Goal: Task Accomplishment & Management: Manage account settings

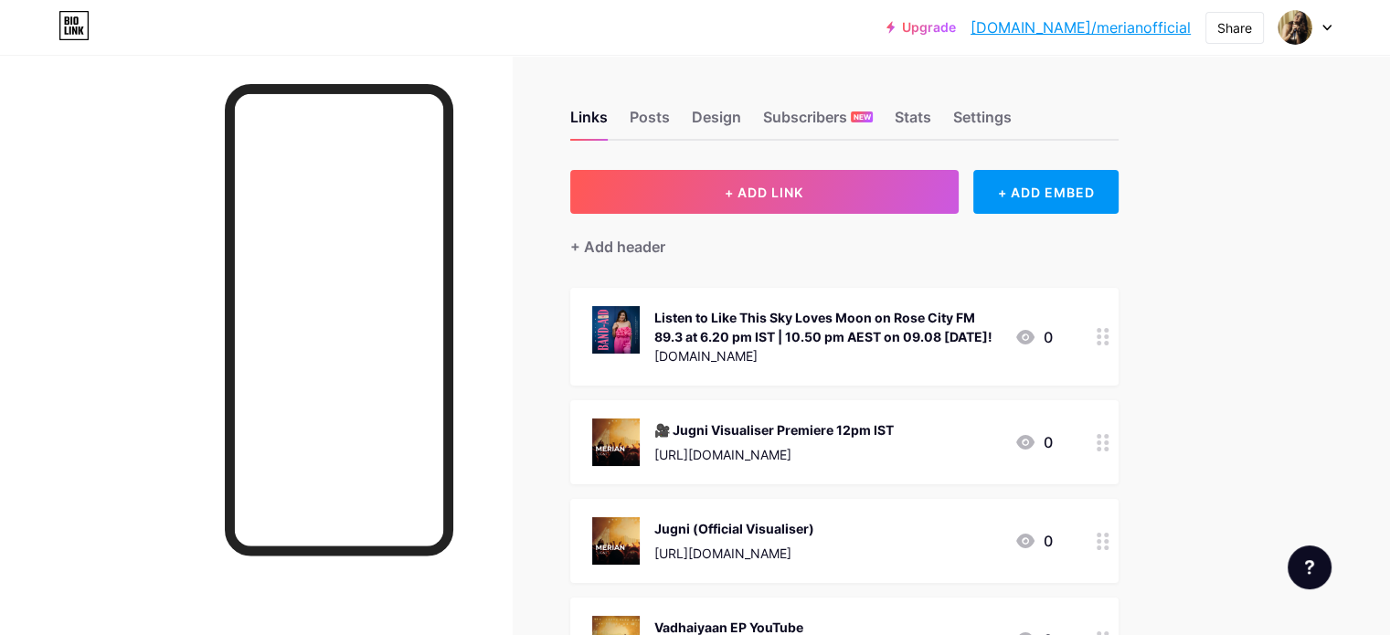
click at [963, 335] on div "Listen to Like This Sky Loves Moon on Rose City FM 89.3 at 6.20 pm IST | 10.50 …" at bounding box center [826, 327] width 345 height 38
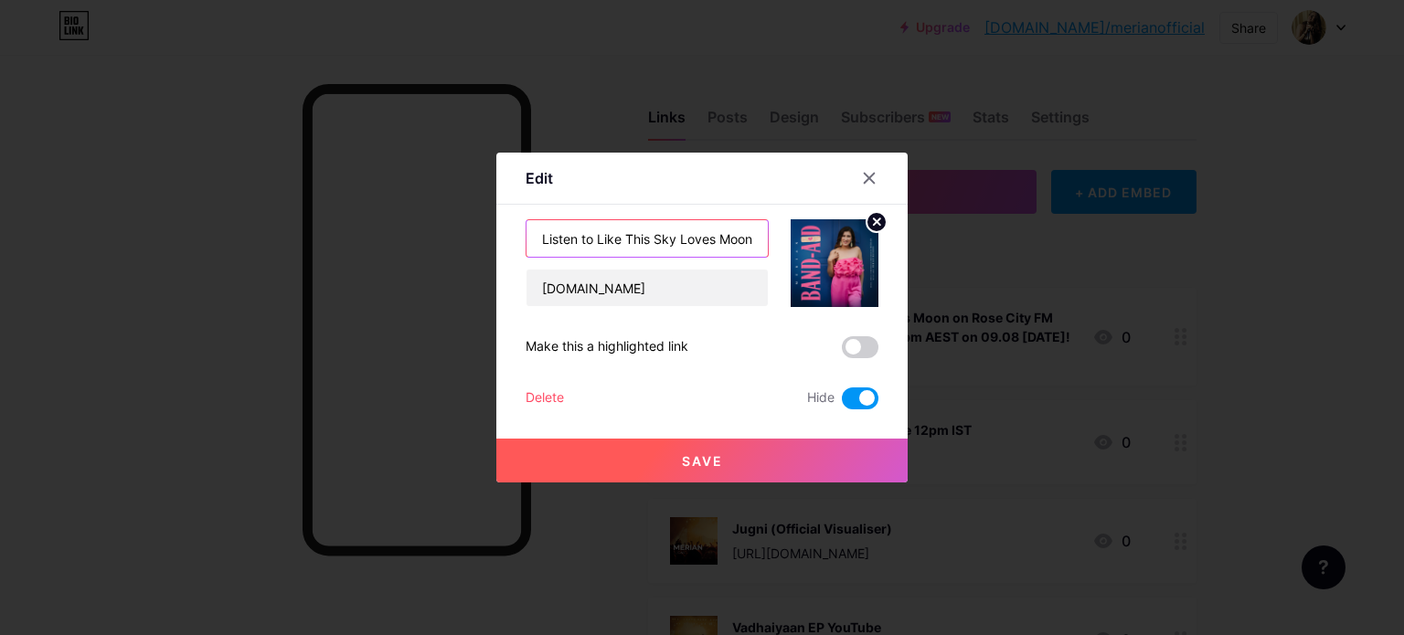
click at [680, 233] on input "Listen to Like This Sky Loves Moon on Rose City FM 89.3 at 6.20 pm IST | 10.50 …" at bounding box center [646, 238] width 241 height 37
click at [701, 240] on input "Listen to Like This Sky Loves Moon on Rose City FM 89.3 at 6.20 pm IST | 10.50 …" at bounding box center [646, 238] width 241 height 37
click at [717, 237] on input "Listen to Like This Sky Loves Moon on Rose City FM 89.3 at 5.20 pm IST | 10.50 …" at bounding box center [646, 238] width 241 height 37
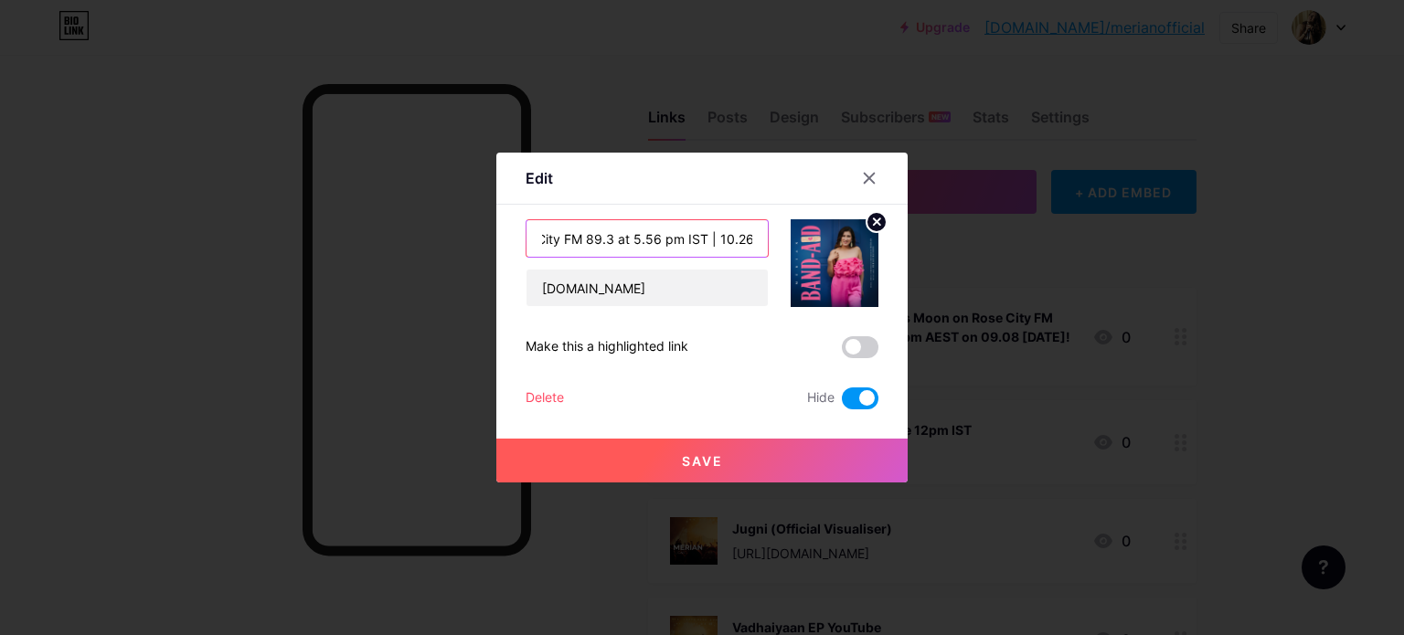
type input "Listen to Like This Sky Loves Moon on Rose City FM 89.3 at 5.56 pm IST | 10.26 …"
drag, startPoint x: 713, startPoint y: 185, endPoint x: 570, endPoint y: 179, distance: 142.7
click at [530, 172] on div "Edit" at bounding box center [701, 183] width 411 height 43
click at [868, 179] on icon at bounding box center [869, 178] width 15 height 15
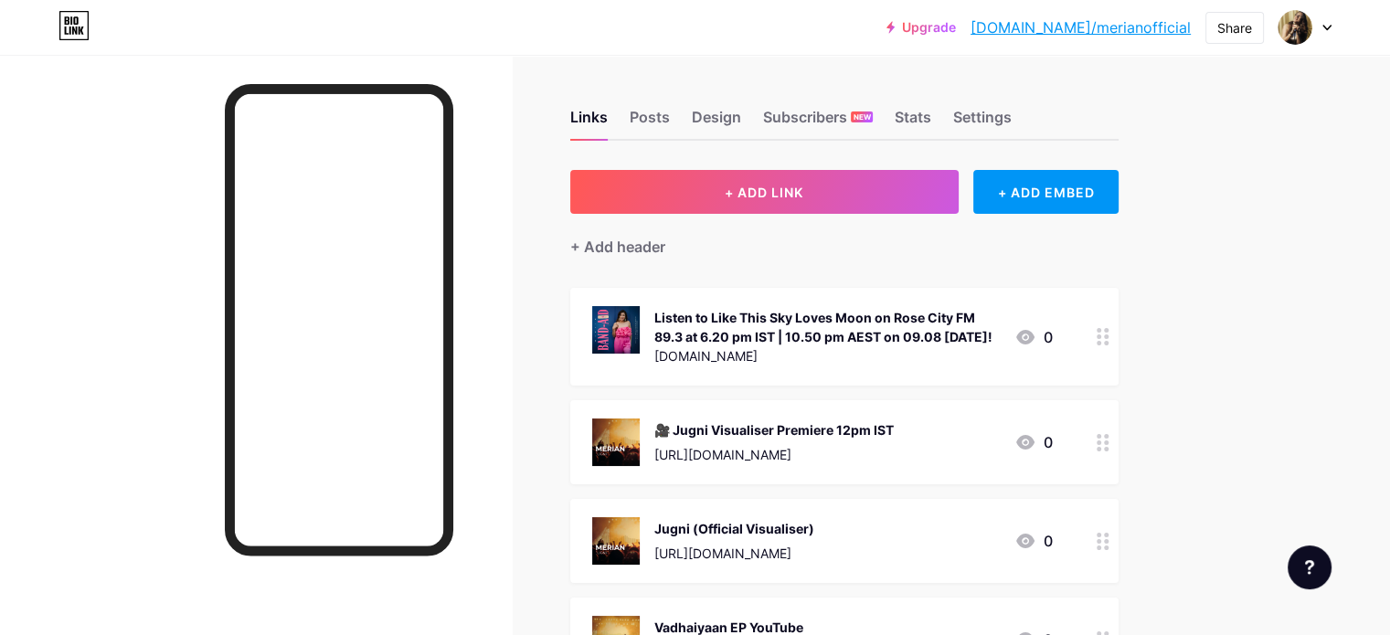
click at [965, 318] on div "Listen to Like This Sky Loves Moon on Rose City FM 89.3 at 6.20 pm IST | 10.50 …" at bounding box center [826, 327] width 345 height 38
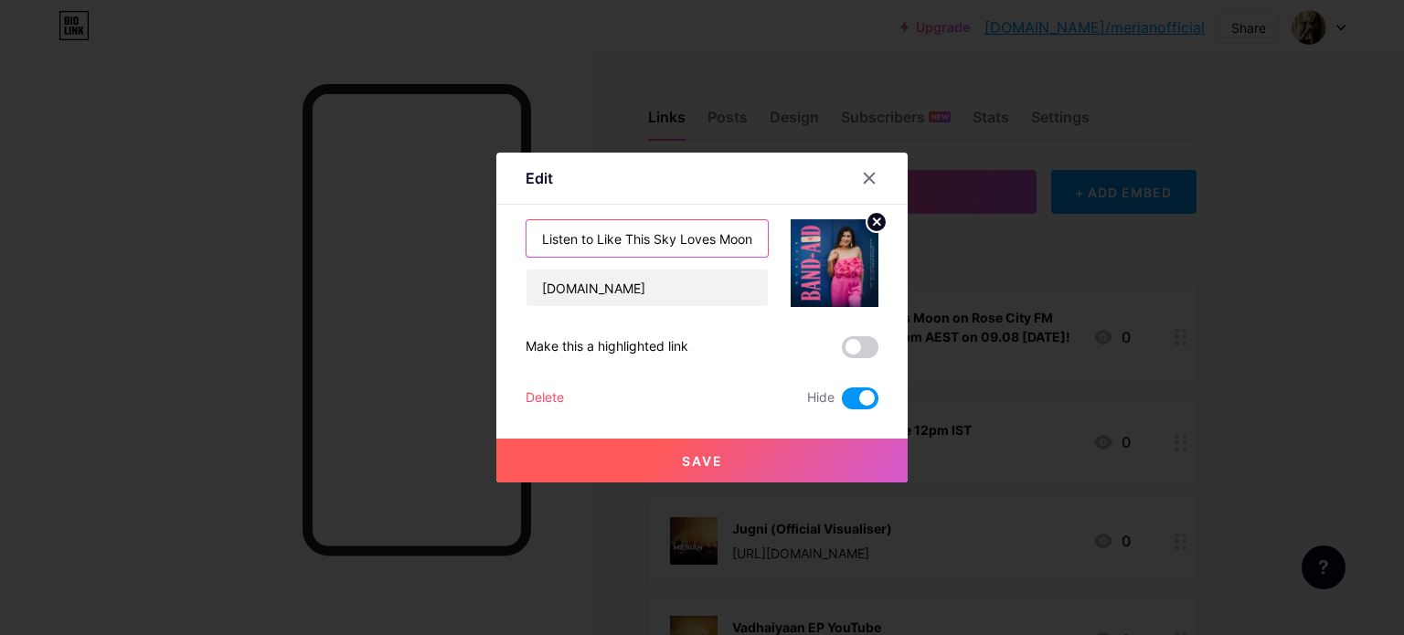
click at [652, 241] on input "Listen to Like This Sky Loves Moon on Rose City FM 89.3 at 6.20 pm IST | 10.50 …" at bounding box center [646, 238] width 241 height 37
click at [642, 240] on input "Listen to Like This Sky Loves Moon on Rose City FM 89.3 at 6.20 pm IST | 10.50 …" at bounding box center [646, 238] width 241 height 37
click at [661, 236] on input "Listen to Like This Sky Loves Moon on Rose City FM 89.3 at 5.20 pm IST | 10.50 …" at bounding box center [646, 238] width 241 height 37
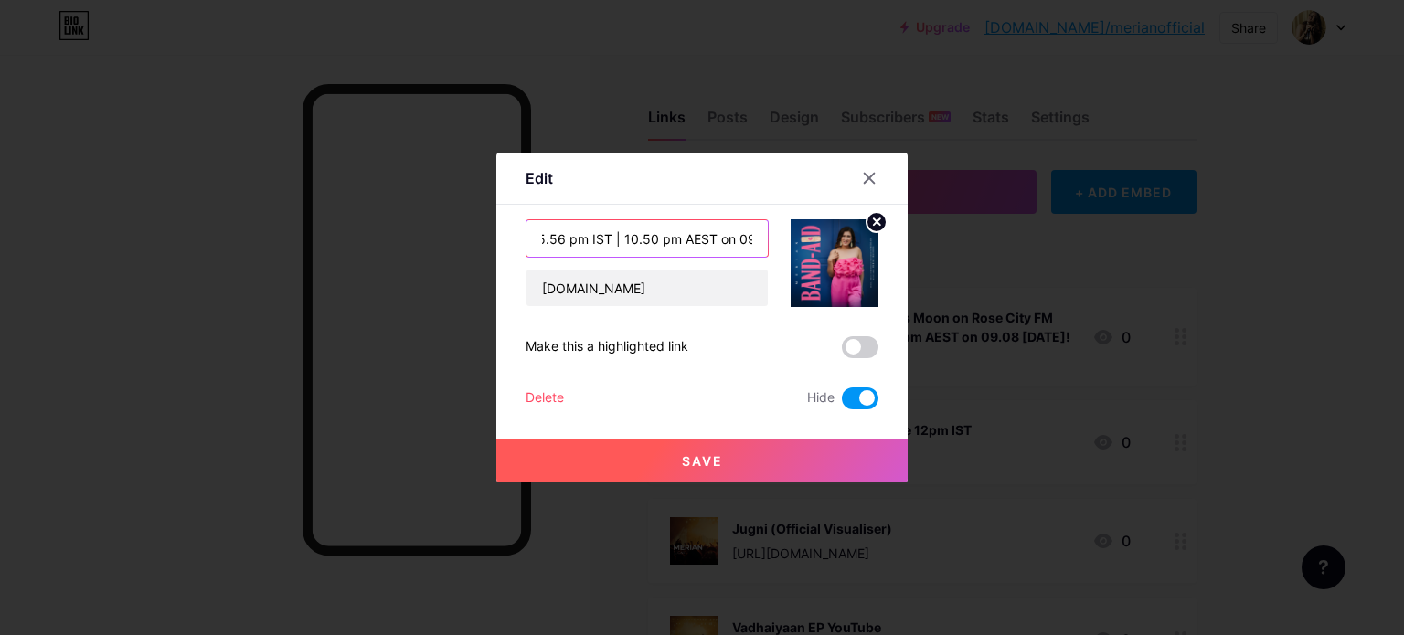
click at [646, 239] on input "Listen to Like This Sky Loves Moon on Rose City FM 89.3 at 5.56 pm IST | 10.50 …" at bounding box center [646, 238] width 241 height 37
click at [727, 243] on input "Listen to Like This Sky Loves Moon on Rose City FM 89.3 at 5.56 pm IST | 10.26 …" at bounding box center [646, 238] width 241 height 37
click at [735, 238] on input "Listen to Like This Sky Loves Moon on Rose City FM 89.3 at 5.56 pm IST | 10.26 …" at bounding box center [646, 238] width 241 height 37
type input "Listen to Like This Sky Loves Moon on Rose City FM 89.3 at 5.56 pm IST | 10.26 …"
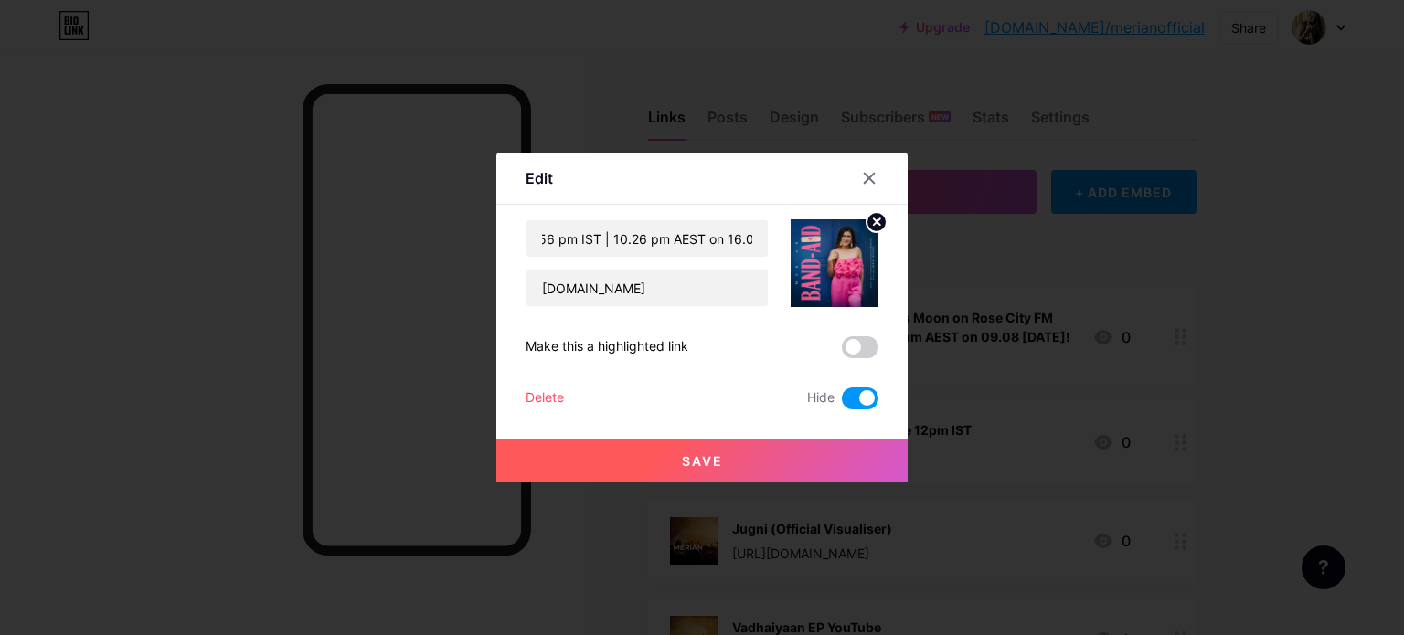
click at [842, 400] on span at bounding box center [860, 398] width 37 height 22
click at [842, 403] on input "checkbox" at bounding box center [842, 403] width 0 height 0
click at [704, 459] on span "Save" at bounding box center [702, 461] width 41 height 16
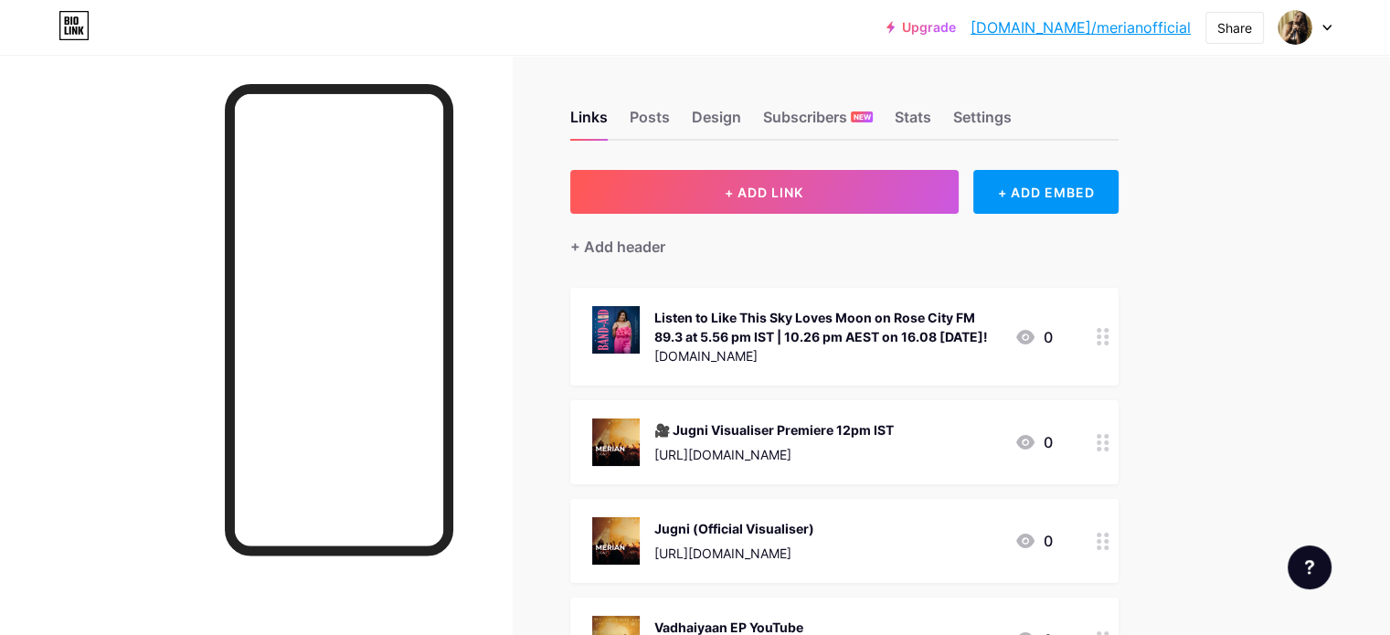
click at [961, 319] on div "Listen to Like This Sky Loves Moon on Rose City FM 89.3 at 5.56 pm IST | 10.26 …" at bounding box center [826, 327] width 345 height 38
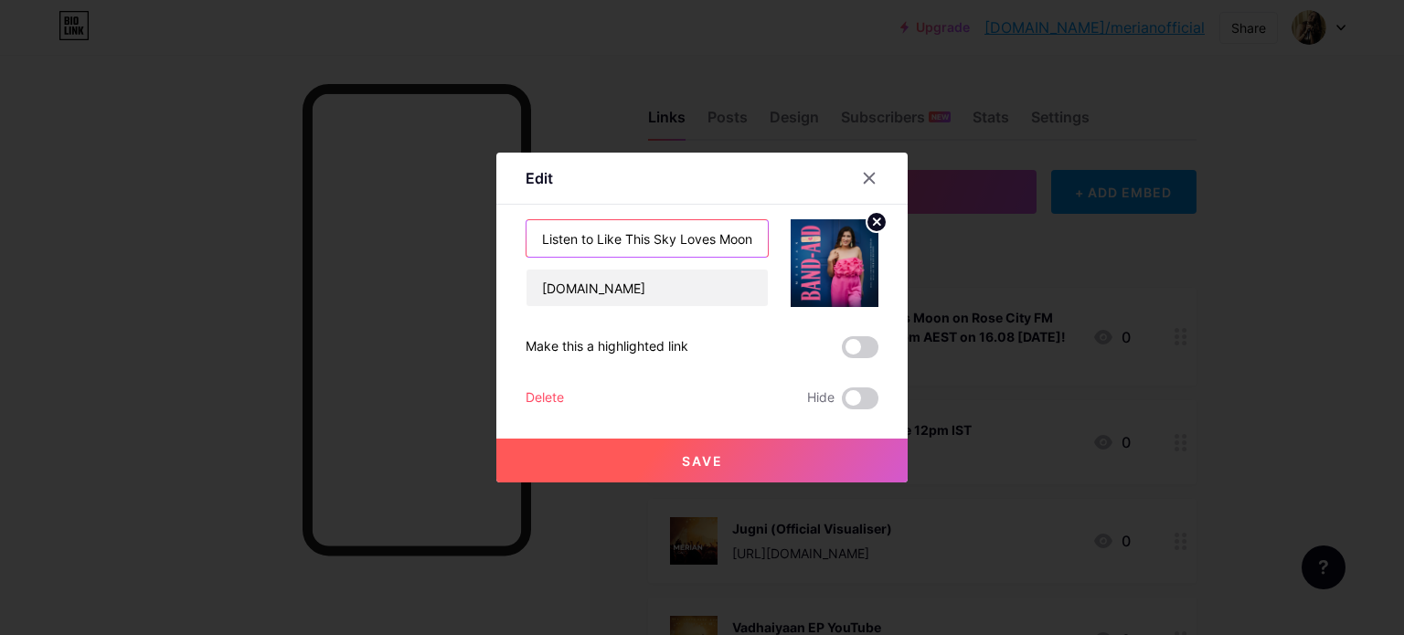
click at [735, 241] on input "Listen to Like This Sky Loves Moon on Rose City FM 89.3 at 5.56 pm IST | 10.26 …" at bounding box center [646, 238] width 241 height 37
click at [738, 239] on input "Listen to Like This Sky Loves Moon on Rose City FM 89.3 at 5.56 pm IST | 10.26 …" at bounding box center [646, 238] width 241 height 37
click at [742, 237] on input "Listen to Like This Sky Loves Moon on Rose City FM 89.3 at 5.56 pm IST | 10.26 …" at bounding box center [646, 238] width 241 height 37
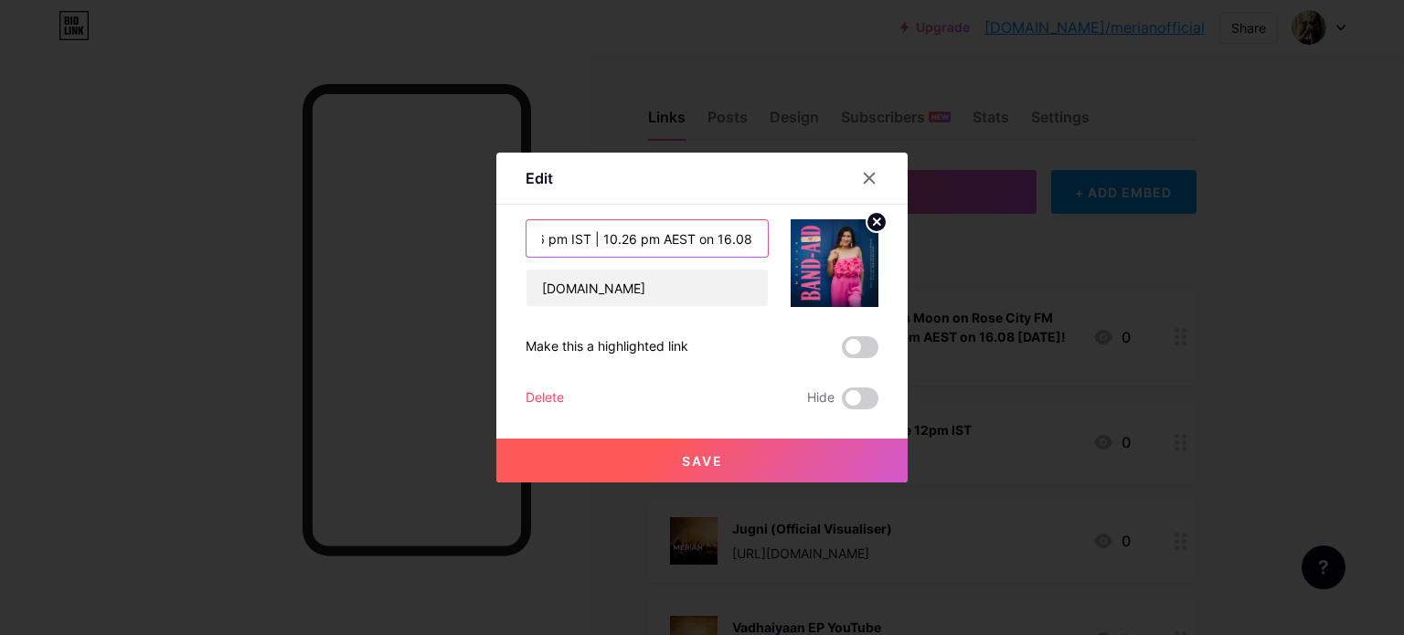
click at [713, 235] on input "Listen to Like This Sky Loves Moon on Rose City FM 89.3 at 5.56 pm IST | 10.26 …" at bounding box center [646, 238] width 241 height 37
click at [710, 237] on input "Listen to Like This Sky Loves Moon on Rose City FM 89.3 at 5.56 pm IST | 10.26 …" at bounding box center [646, 238] width 241 height 37
type input "Listen to Like This Sky Loves Moon on Rose City FM 89.3 at 5.56 pm IST | 10.26 …"
click at [715, 465] on span "Save" at bounding box center [702, 461] width 41 height 16
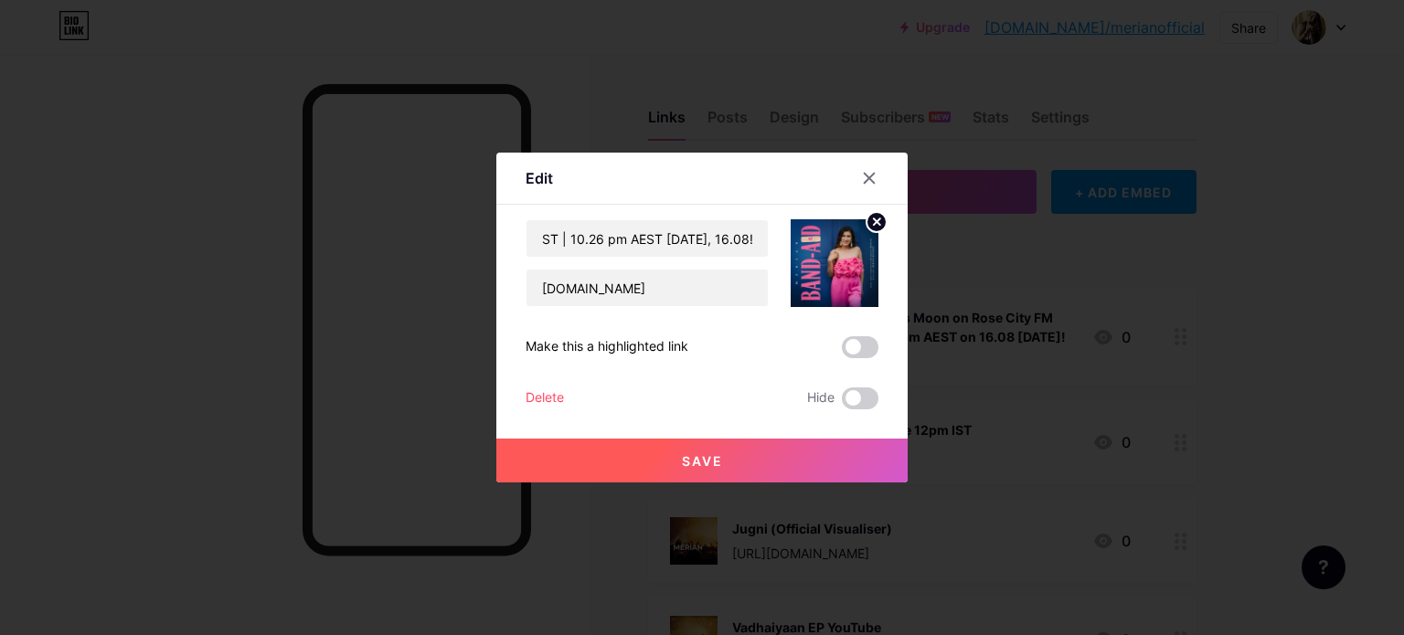
scroll to position [0, 0]
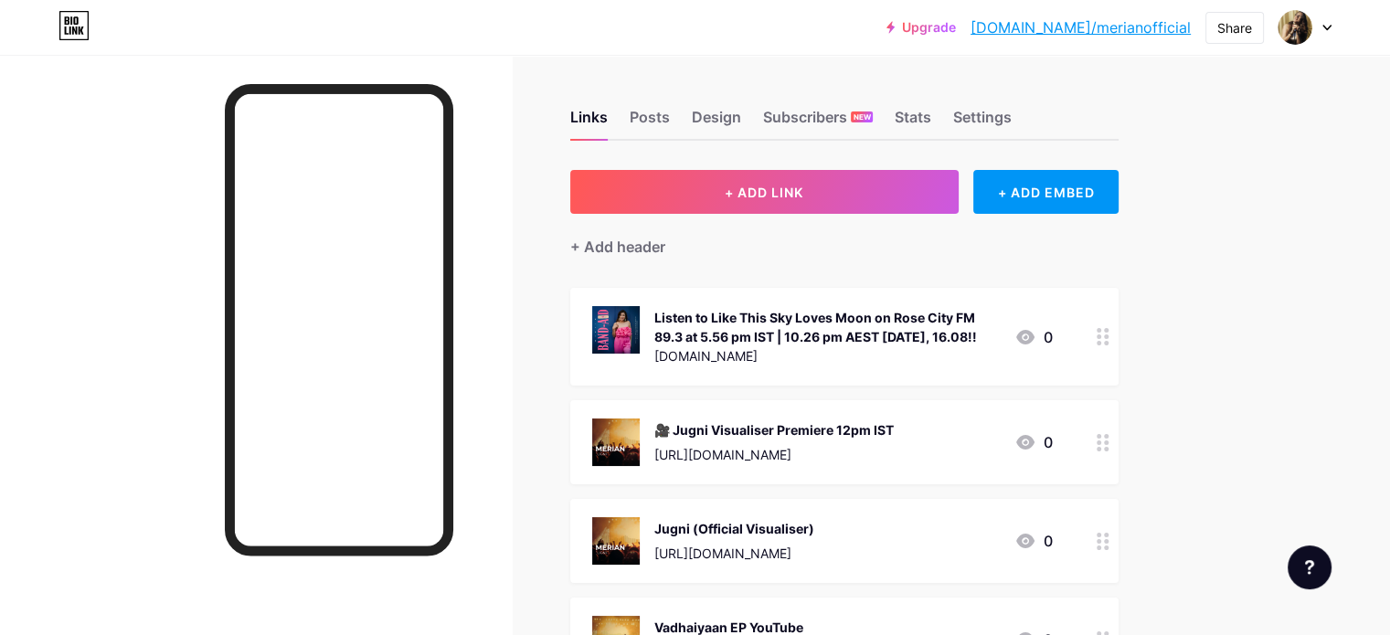
drag, startPoint x: 889, startPoint y: 330, endPoint x: 821, endPoint y: 320, distance: 69.3
click at [821, 320] on div "Listen to Like This Sky Loves Moon on Rose City FM 89.3 at 5.56 pm IST | 10.26 …" at bounding box center [826, 327] width 345 height 38
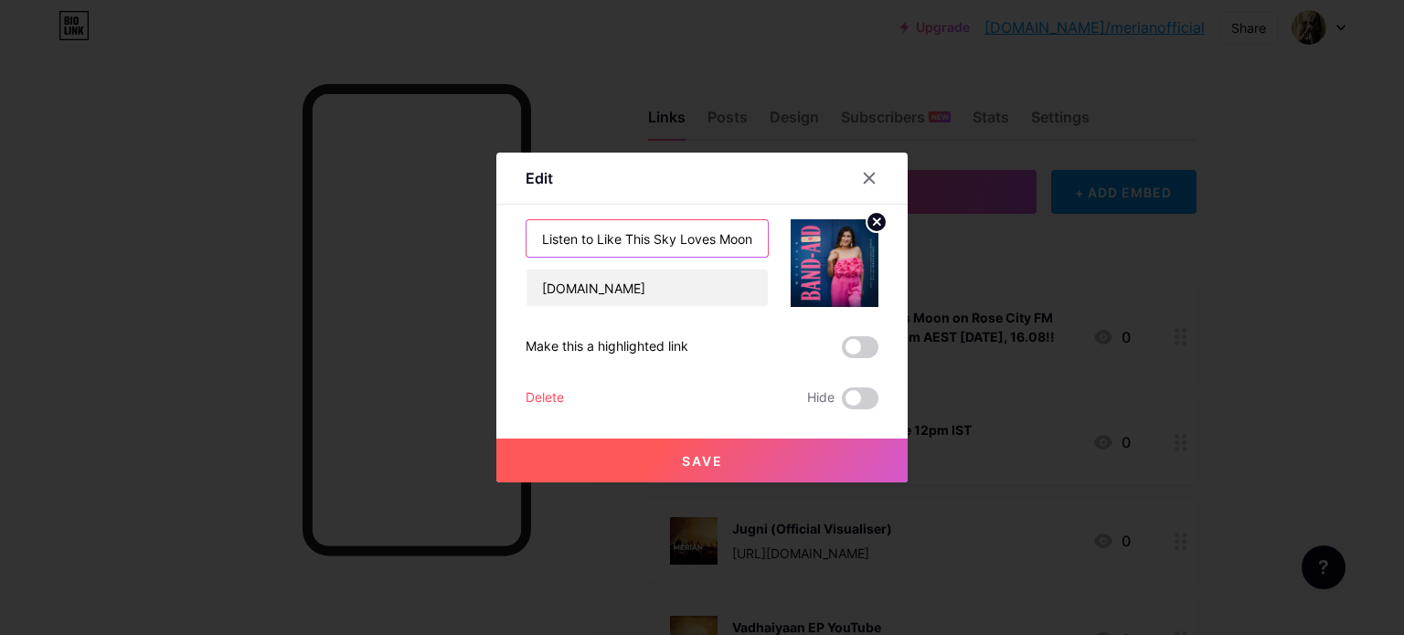
click at [731, 228] on input "Listen to Like This Sky Loves Moon on Rose City FM 89.3 at 5.56 pm IST | 10.26 …" at bounding box center [646, 238] width 241 height 37
click at [712, 243] on input "Listen to Like This Sky Loves Moon on Rose City FM 89.3 at 5.56 pm IST | 10.26 …" at bounding box center [646, 238] width 241 height 37
type input "Listen to Like This Sky Loves Moon on Rose City FM 89.3 at 5.56 pm IST | 10.26 …"
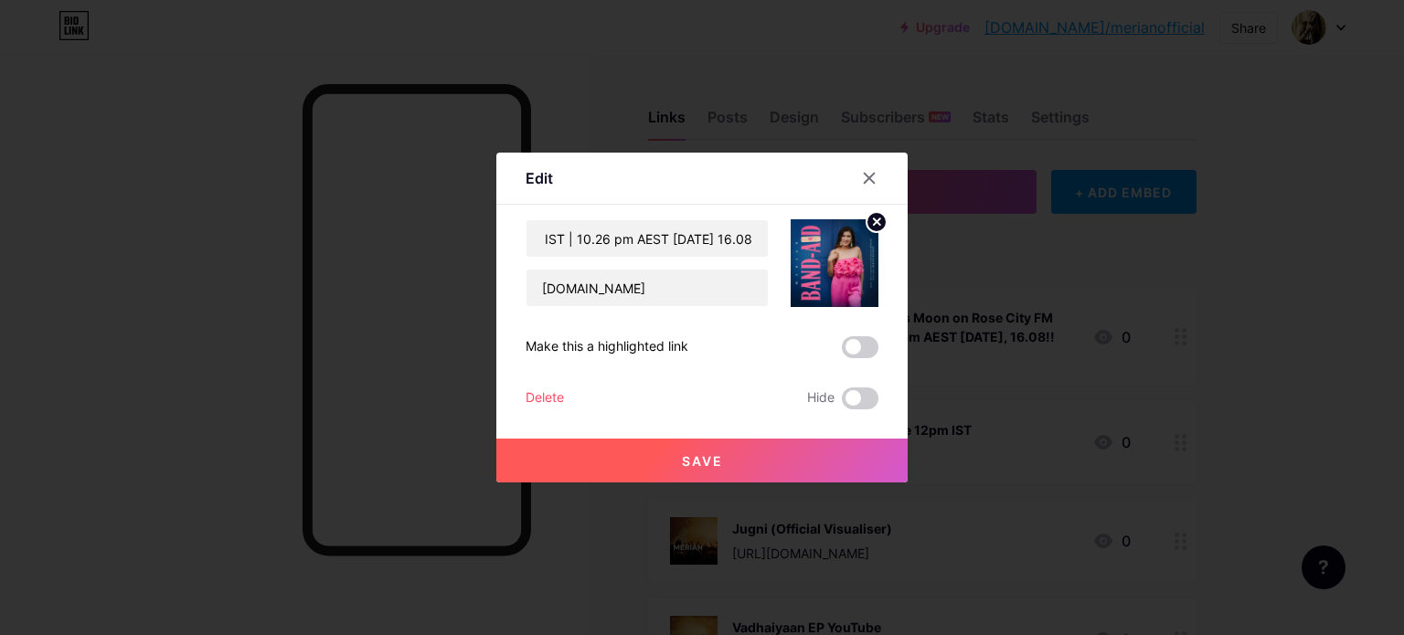
click at [695, 467] on span "Save" at bounding box center [702, 461] width 41 height 16
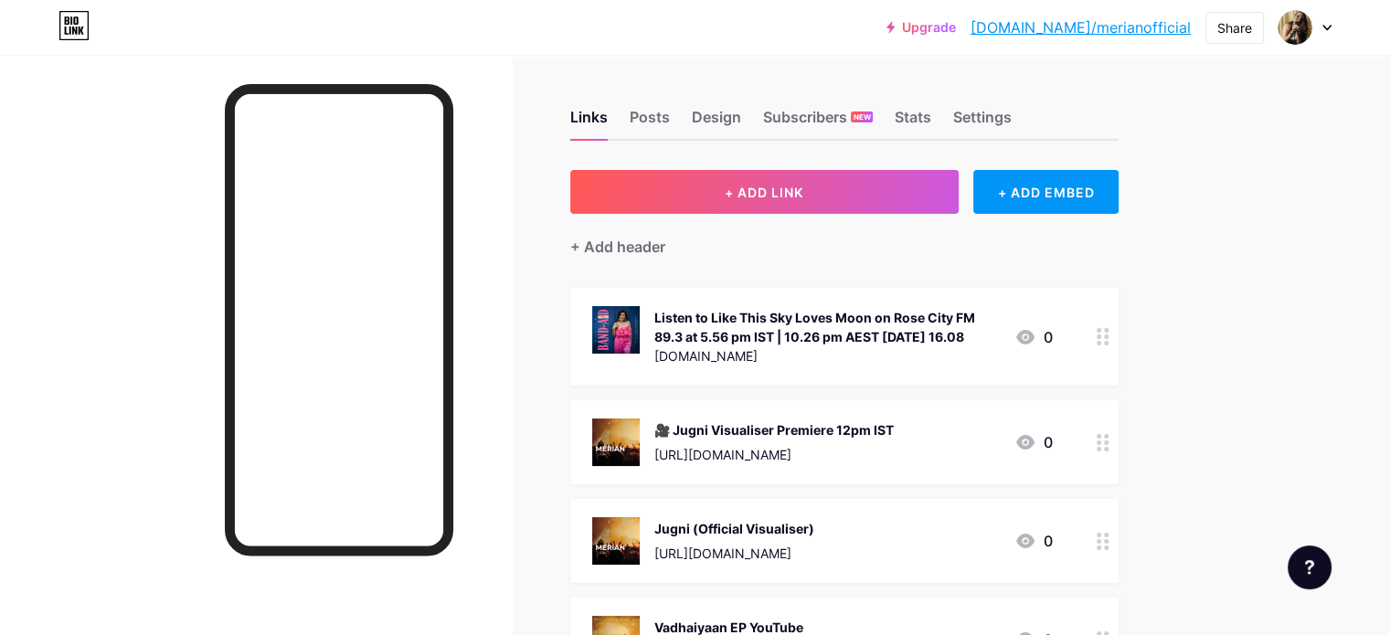
click at [985, 328] on div "Listen to Like This Sky Loves Moon on Rose City FM 89.3 at 5.56 pm IST | 10.26 …" at bounding box center [826, 327] width 345 height 38
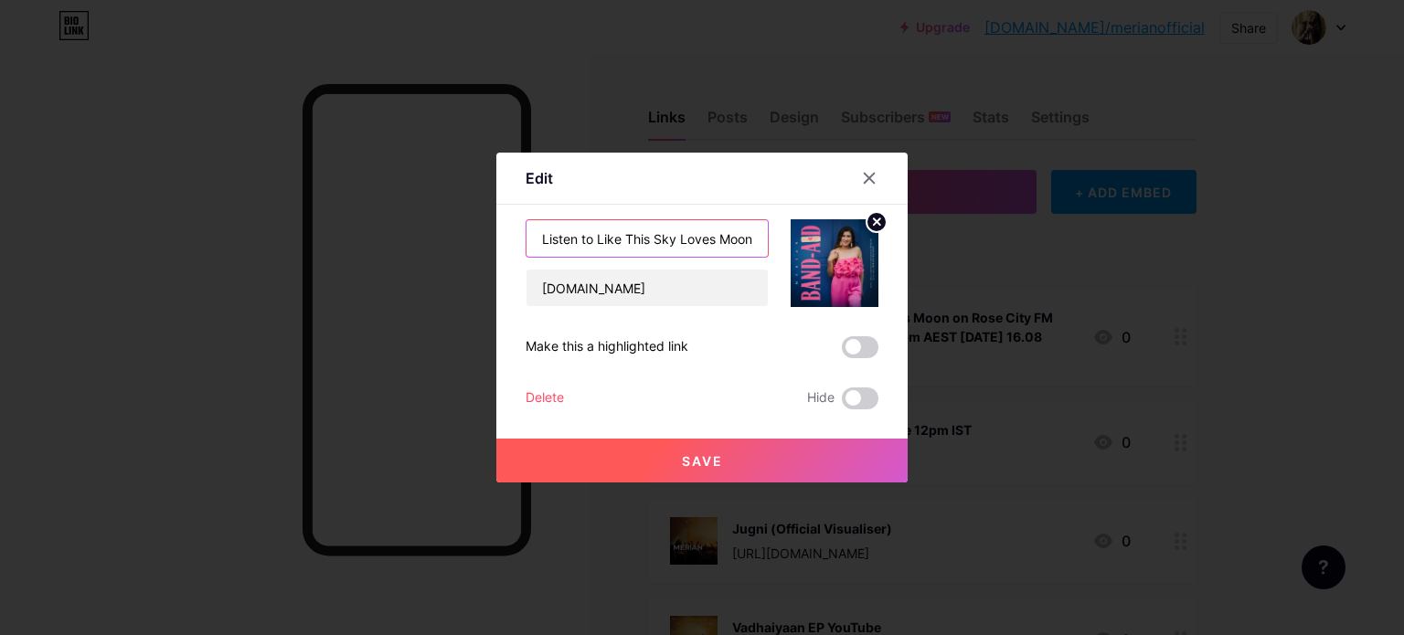
click at [716, 239] on input "Listen to Like This Sky Loves Moon on Rose City FM 89.3 at 5.56 pm IST | 10.26 …" at bounding box center [646, 238] width 241 height 37
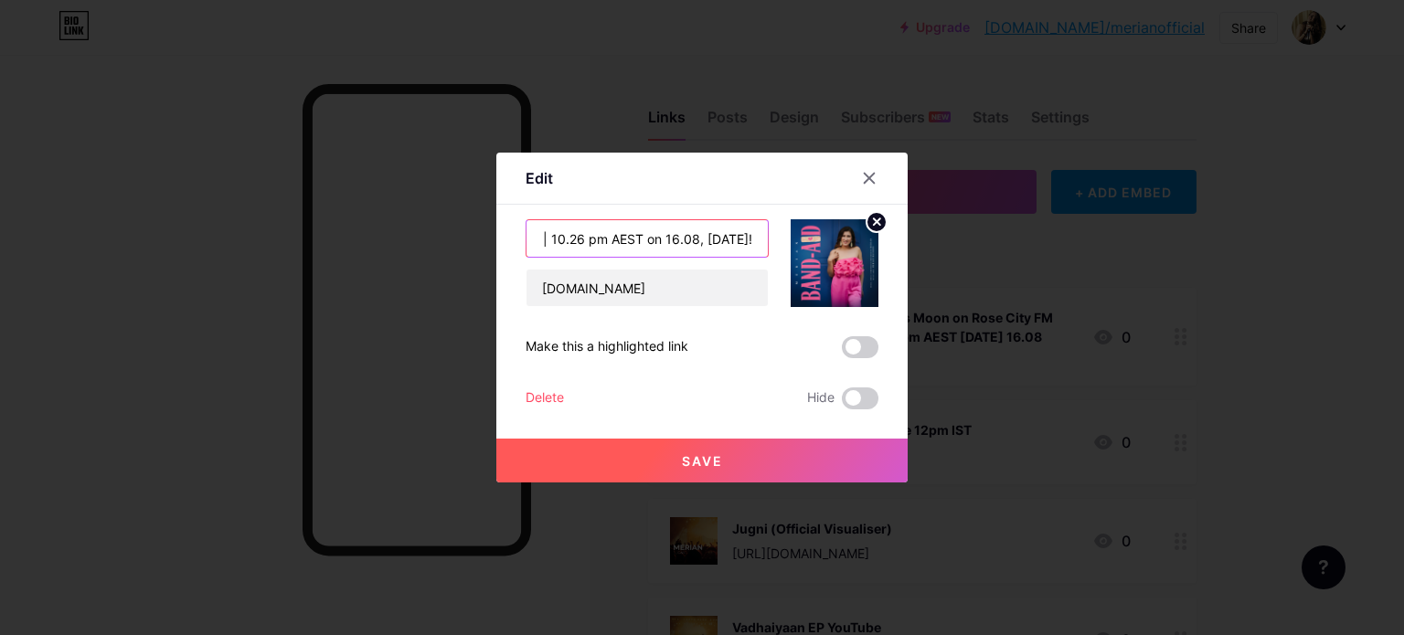
type input "Listen to Like This Sky Loves Moon on Rose City FM 89.3 at 5.56 pm IST | 10.26 …"
click at [684, 457] on span "Save" at bounding box center [702, 461] width 41 height 16
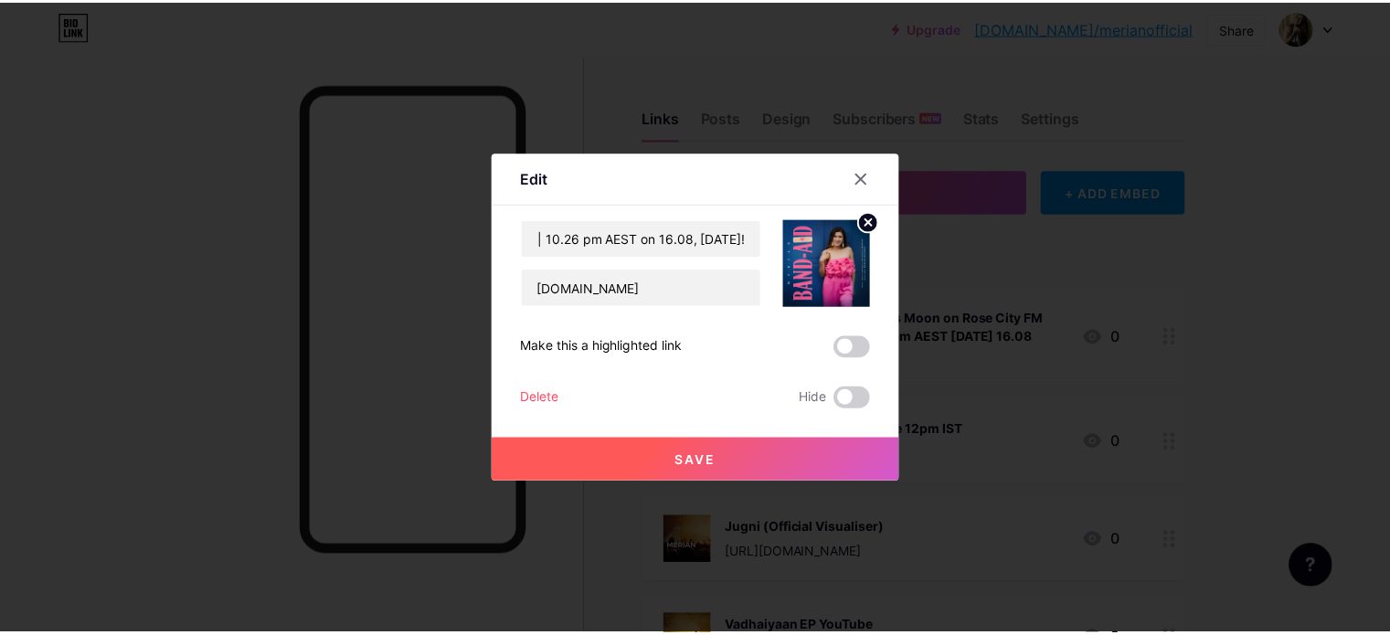
scroll to position [0, 0]
